Goal: Submit feedback/report problem

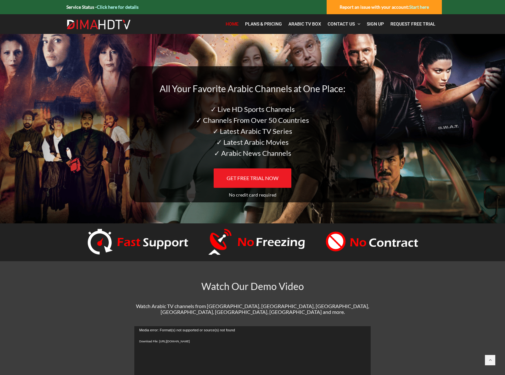
scroll to position [627, 0]
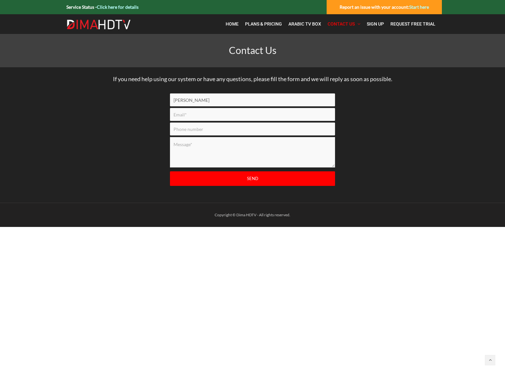
type input "[PERSON_NAME]"
type input "[PERSON_NAME][EMAIL_ADDRESS][PERSON_NAME][DOMAIN_NAME]"
type input "8054002077"
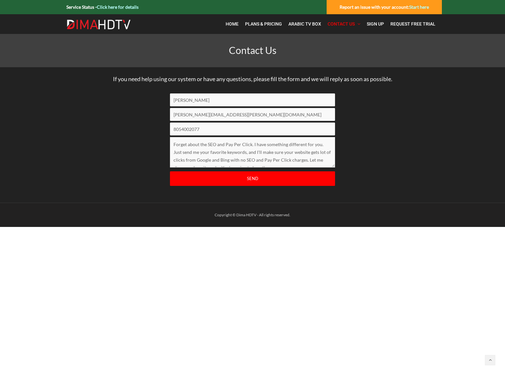
scroll to position [3, 0]
type textarea "Forget about the SEO and Pay Per Click. I have something different for you. Jus…"
click at [252, 179] on input "Send" at bounding box center [252, 179] width 165 height 15
